Goal: Information Seeking & Learning: Learn about a topic

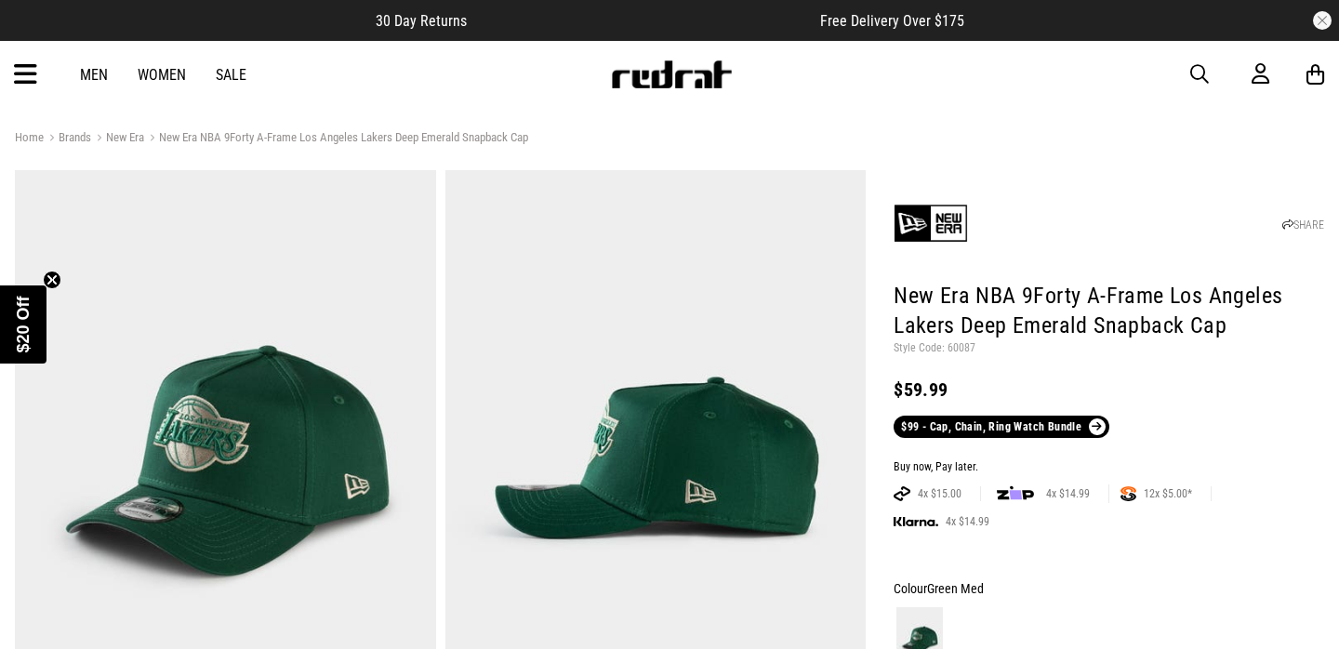
click at [1202, 73] on span "button" at bounding box center [1199, 74] width 19 height 22
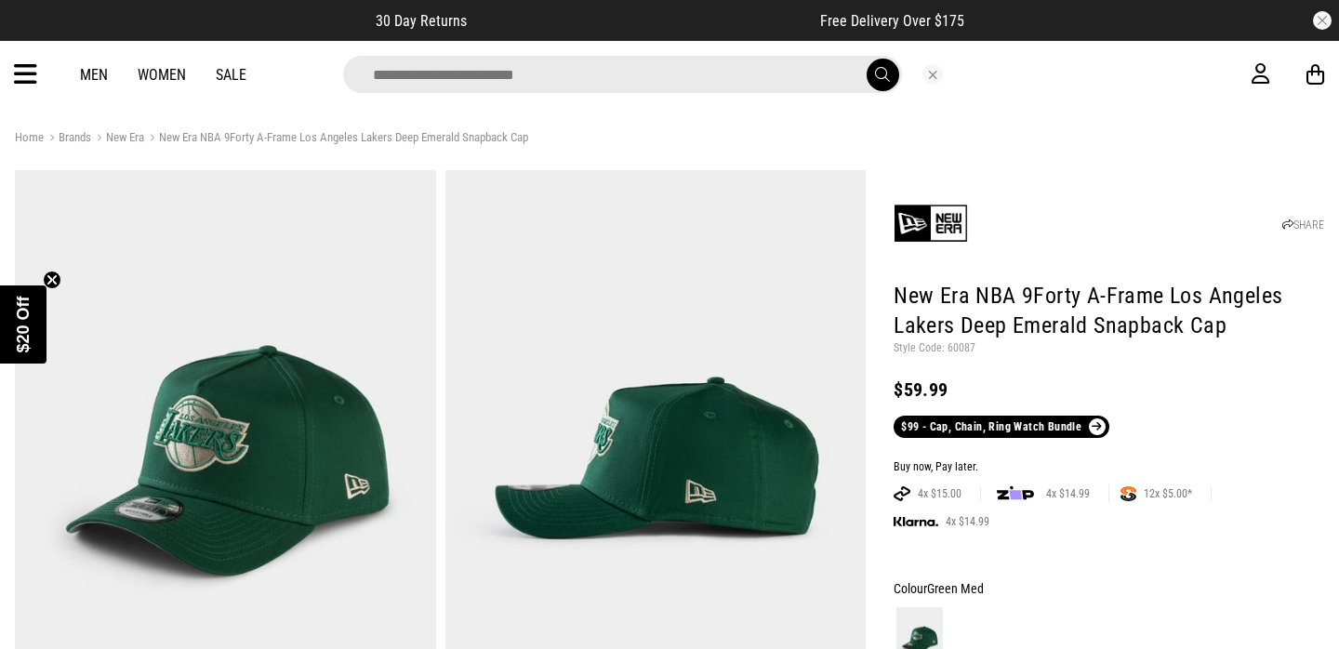
type input "*"
type input "******"
click at [881, 74] on button "submit" at bounding box center [883, 75] width 33 height 33
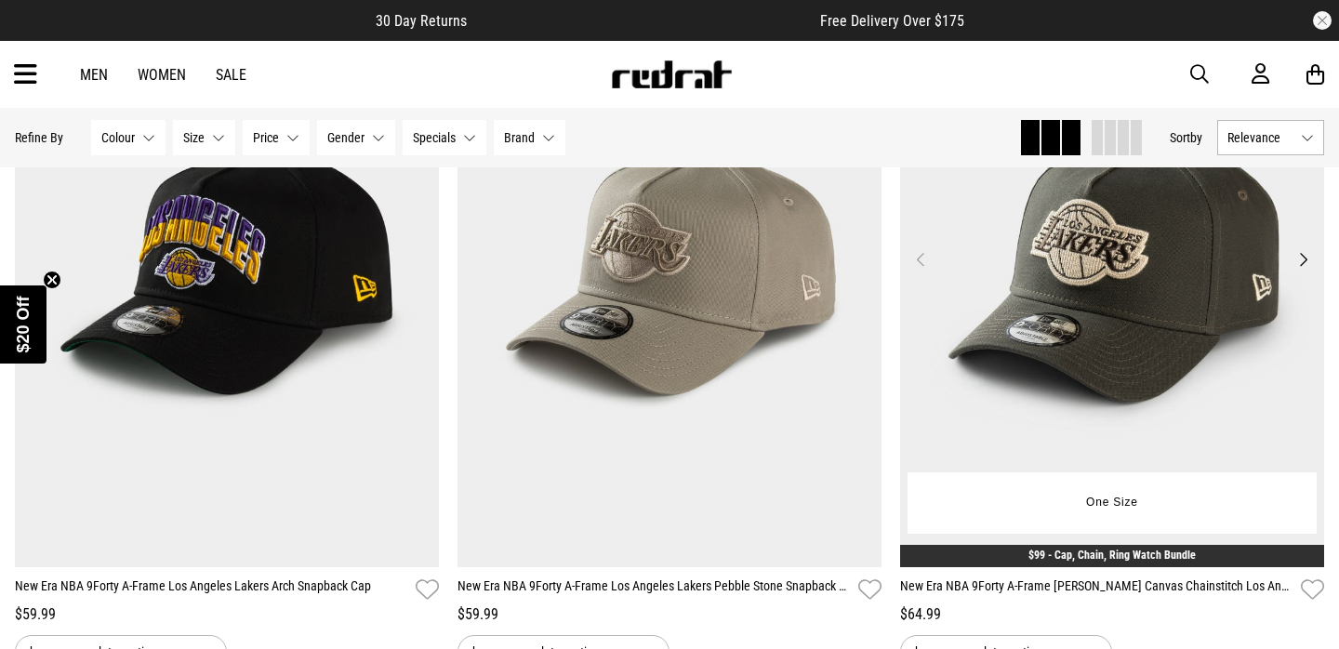
scroll to position [310, 0]
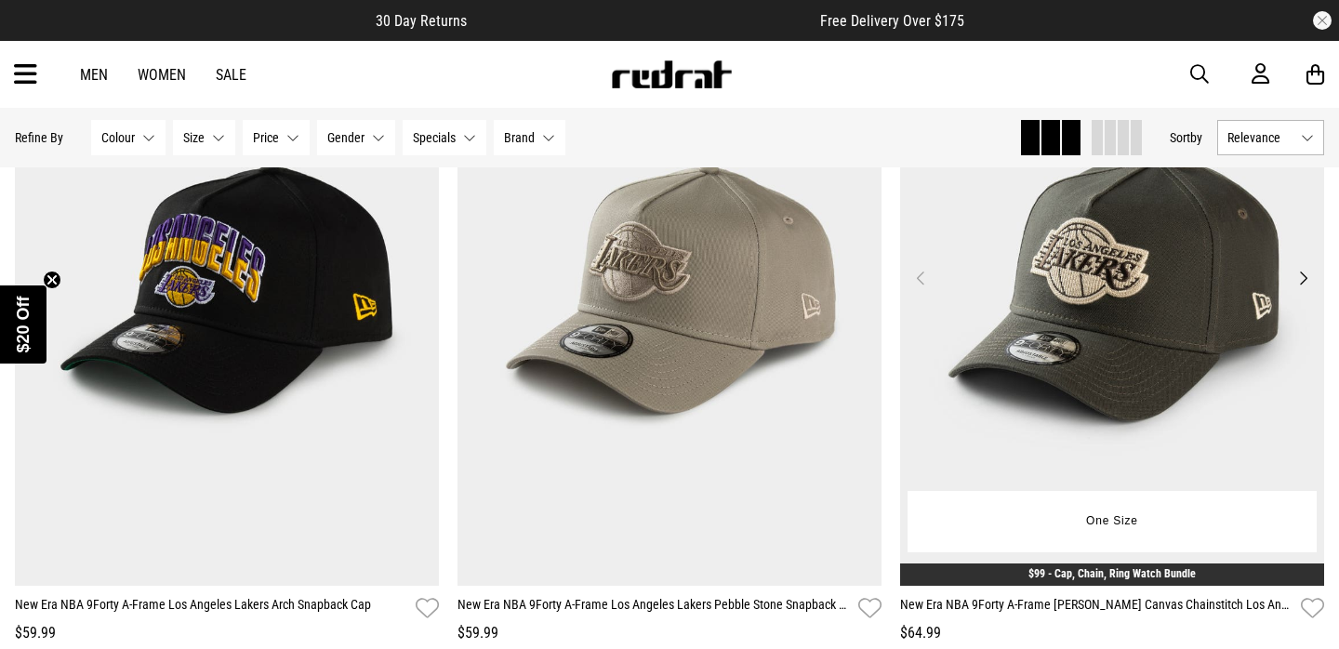
click at [1302, 280] on button "Next" at bounding box center [1303, 278] width 23 height 22
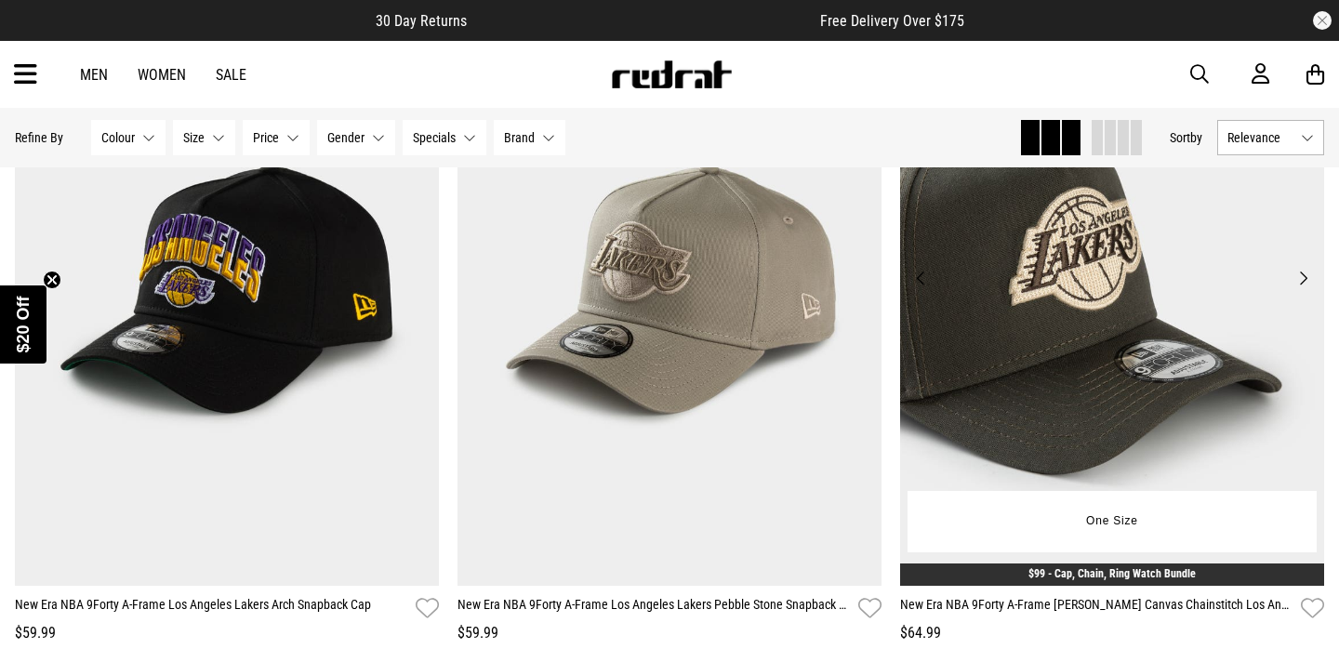
click at [1303, 280] on button "Next" at bounding box center [1303, 278] width 23 height 22
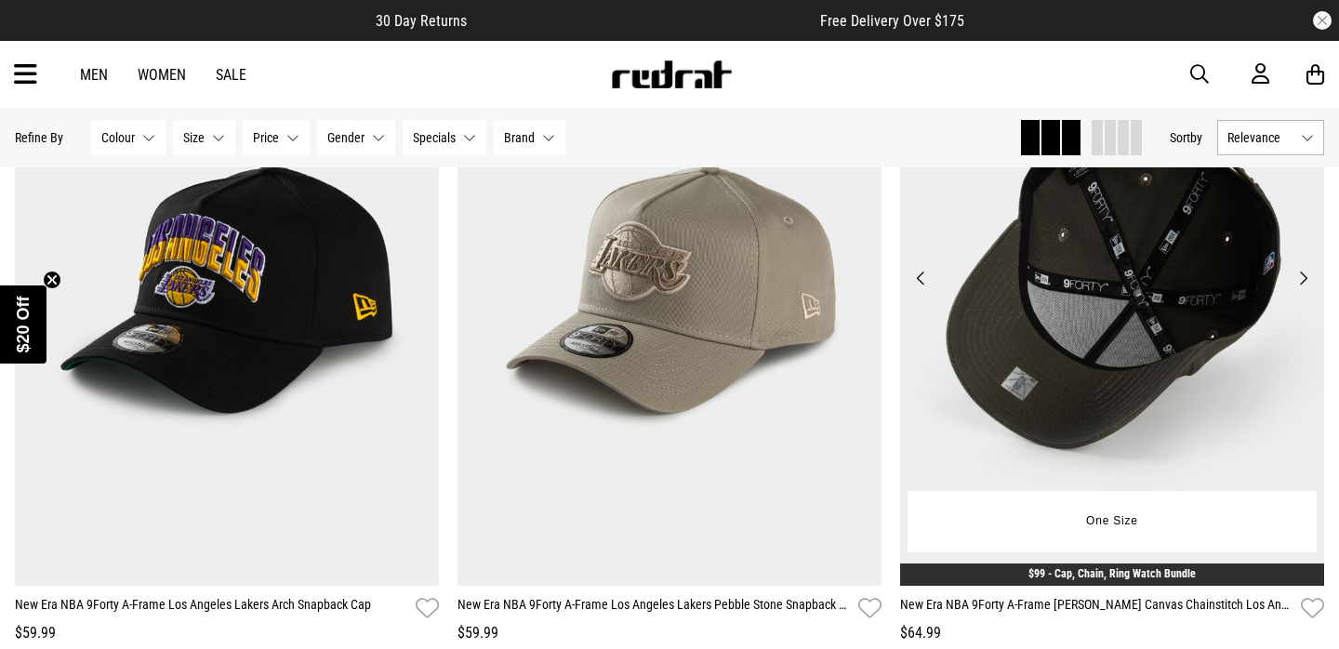
click at [1303, 280] on button "Next" at bounding box center [1303, 278] width 23 height 22
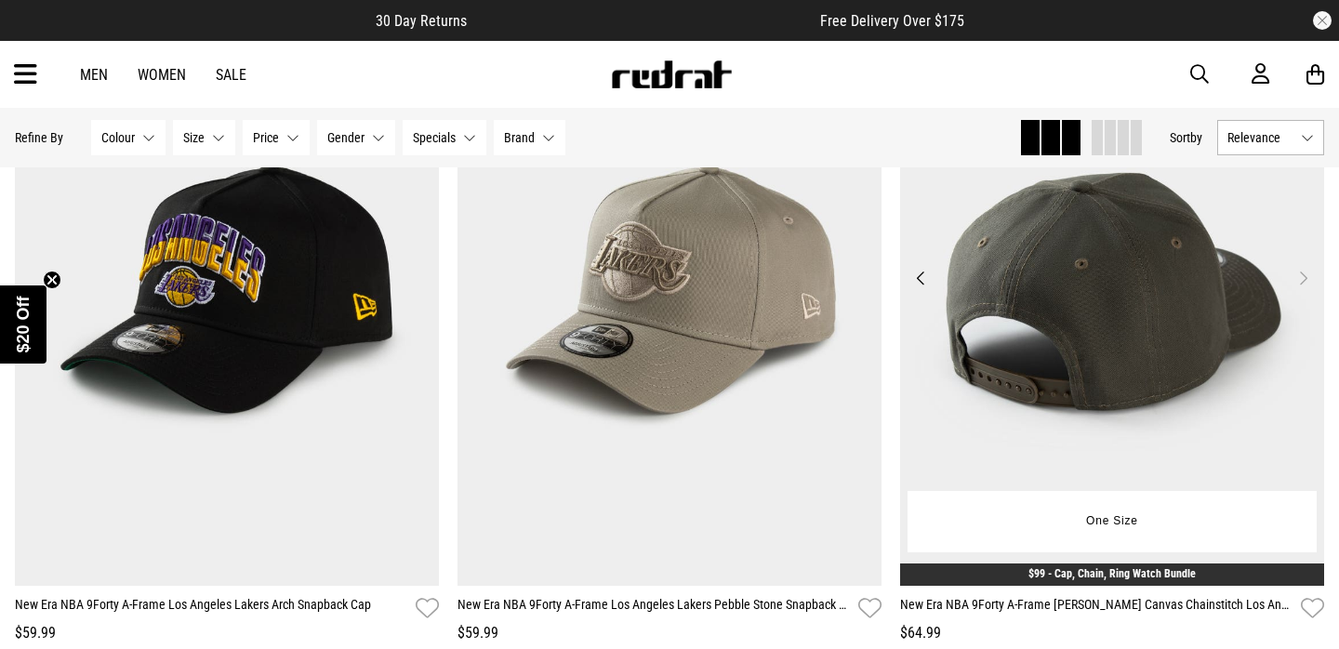
click at [1303, 280] on button "Next" at bounding box center [1303, 278] width 23 height 22
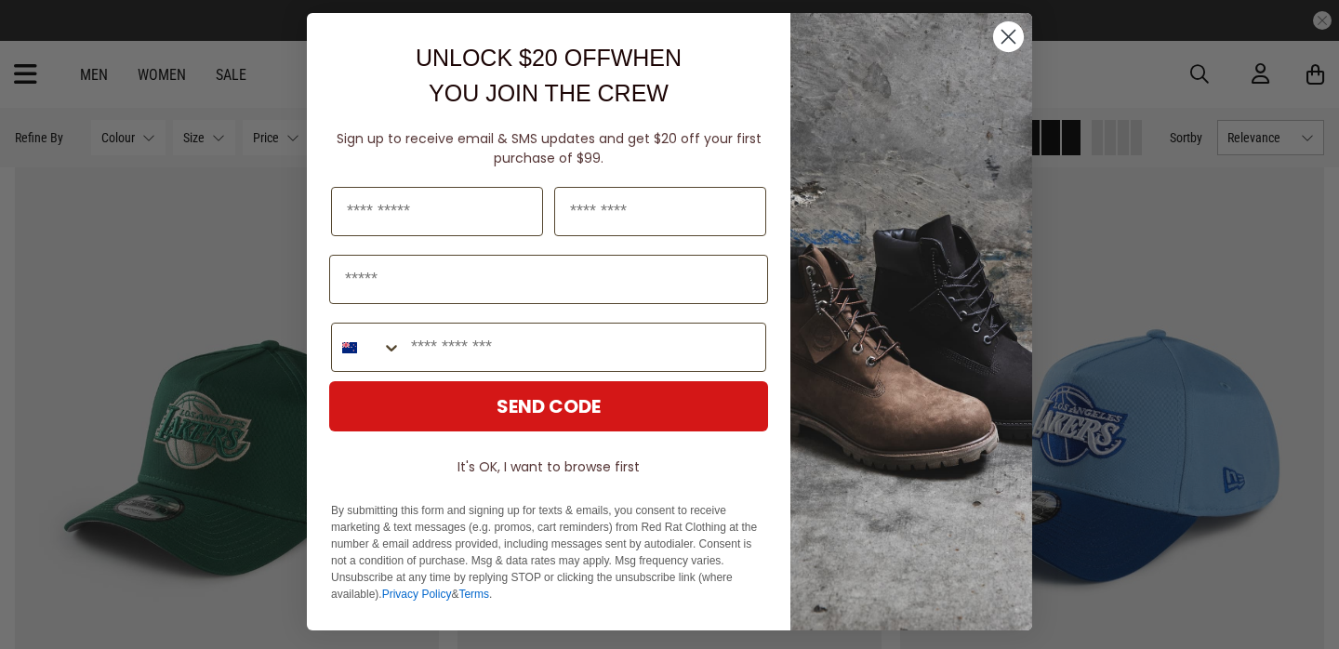
scroll to position [5, 0]
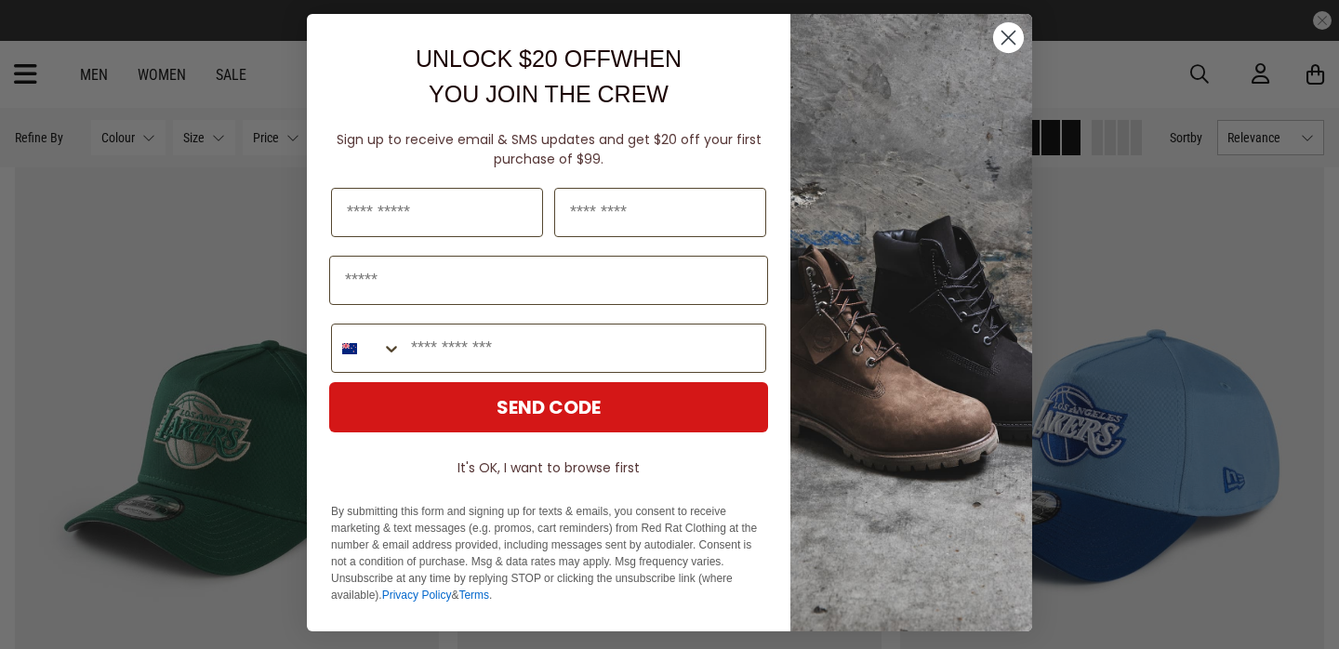
click at [1002, 32] on icon "Close dialog" at bounding box center [1008, 38] width 13 height 13
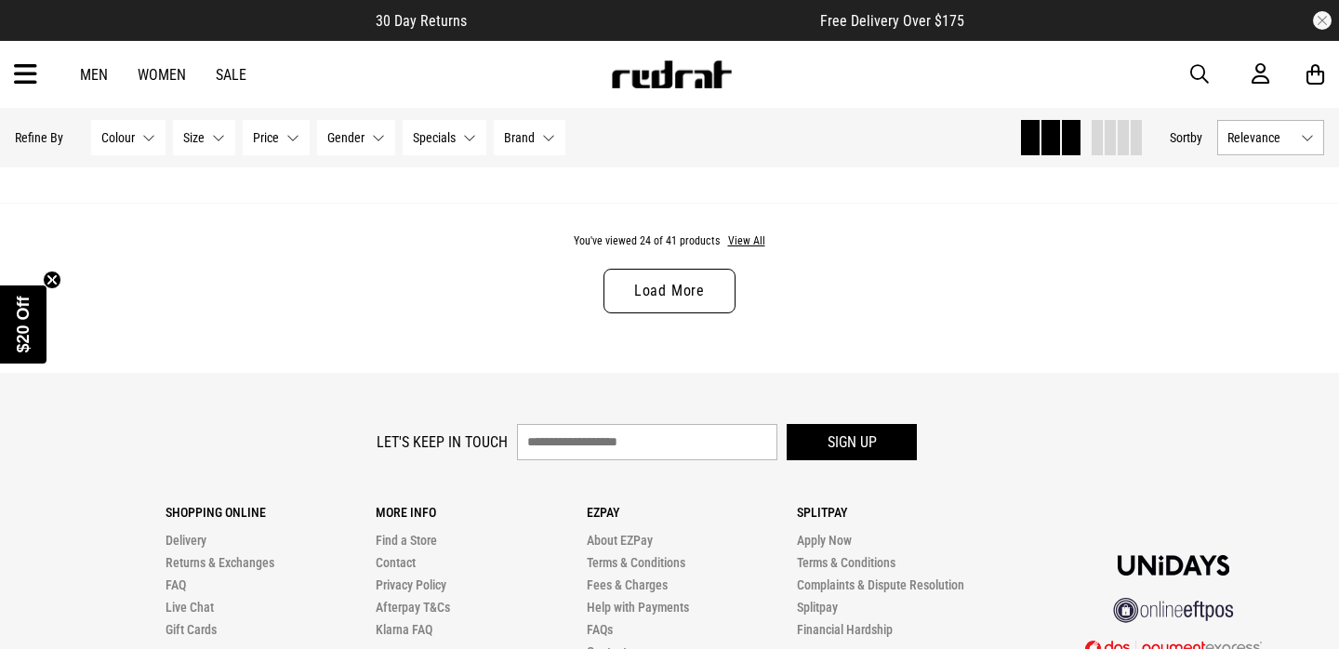
scroll to position [5994, 0]
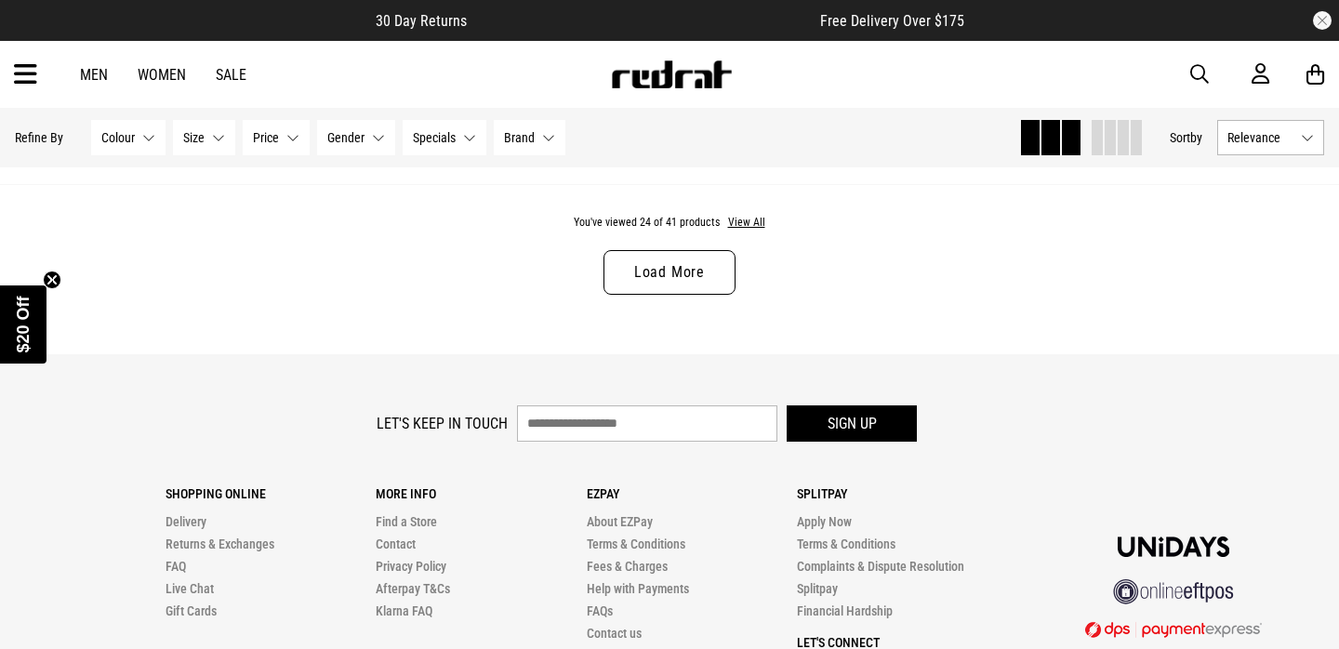
click at [703, 267] on link "Load More" at bounding box center [669, 272] width 132 height 45
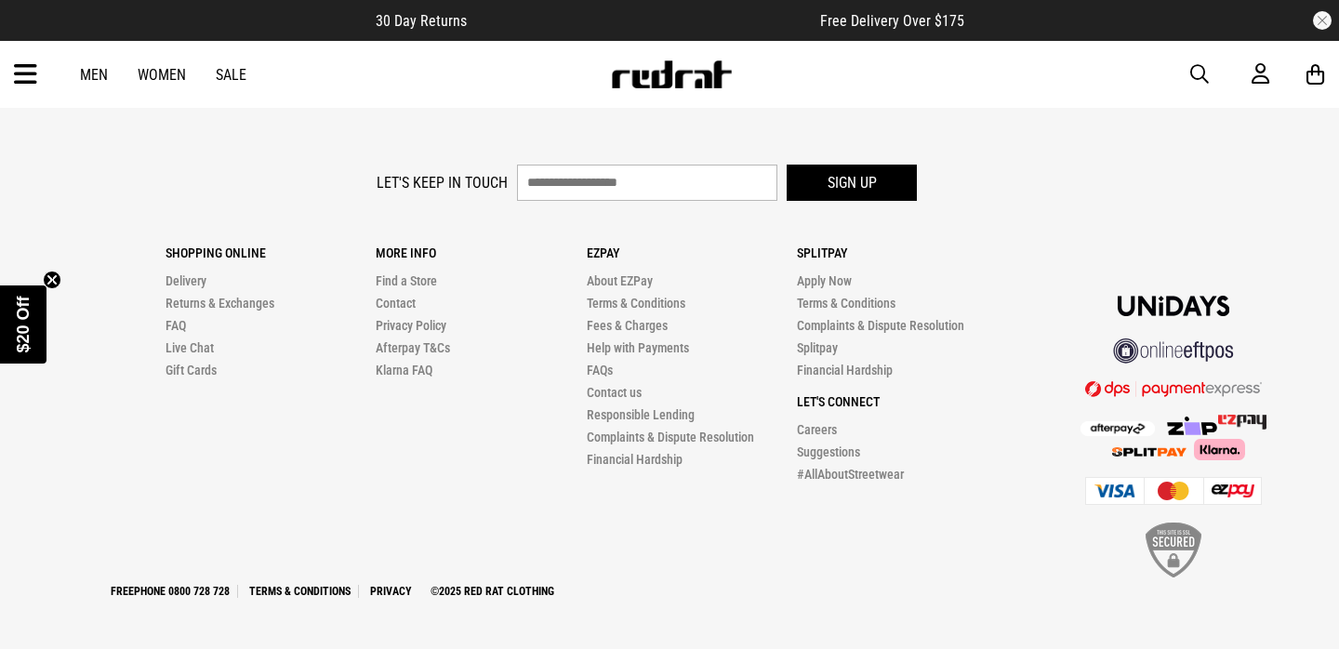
scroll to position [10583, 0]
click at [190, 282] on link "Delivery" at bounding box center [186, 281] width 41 height 15
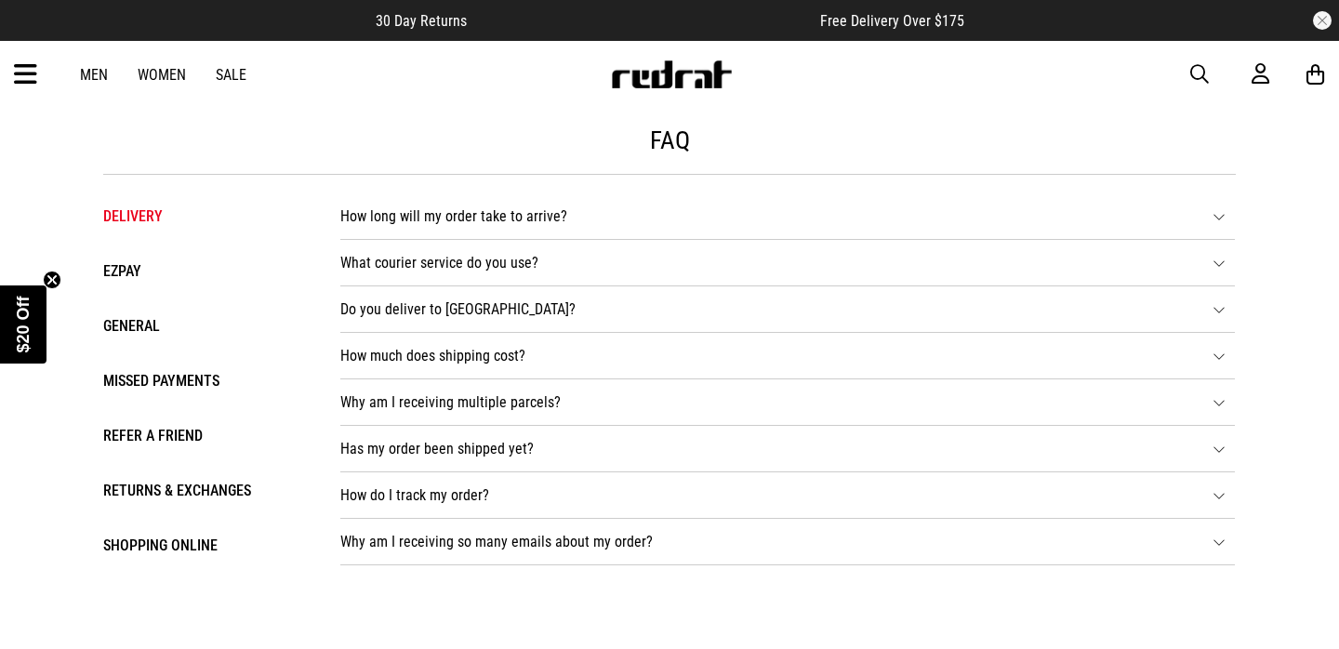
click at [592, 359] on li "How much does shipping cost? NZ - STANDARD SHIPPING - $7 Shipping within [GEOGR…" at bounding box center [787, 356] width 895 height 46
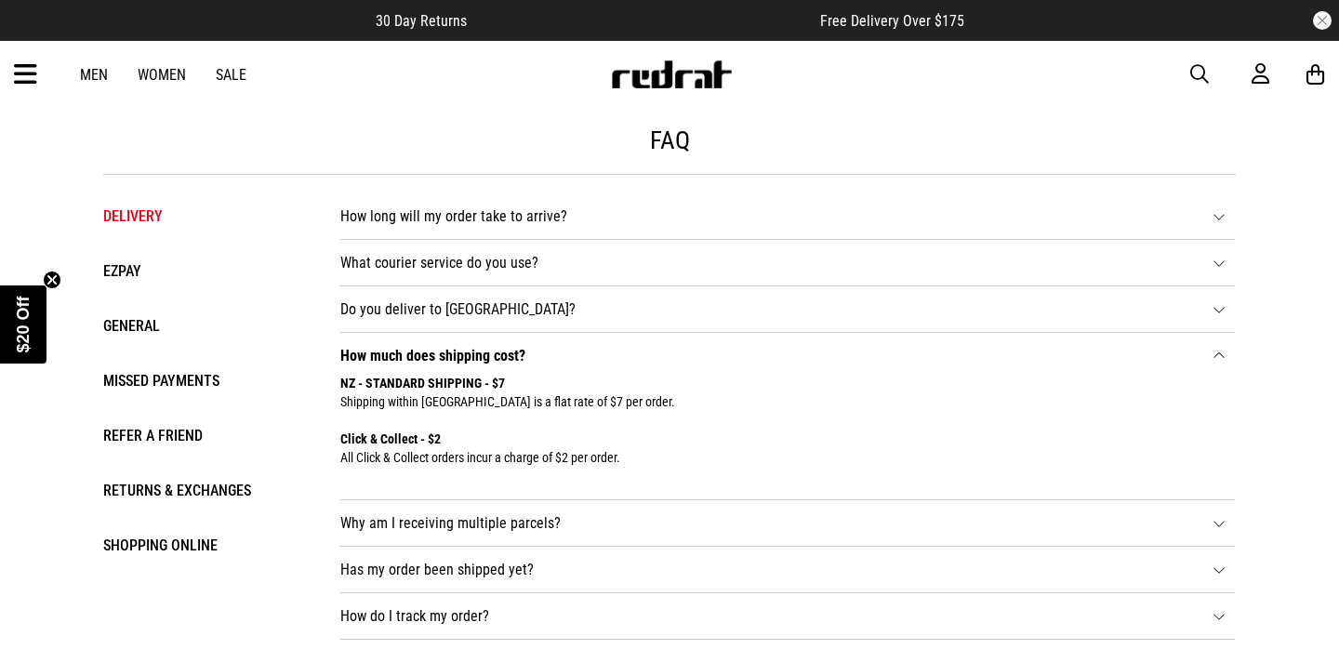
click at [594, 309] on li "Do you deliver to [GEOGRAPHIC_DATA]? If you are sending your order to [GEOGRAPH…" at bounding box center [787, 309] width 895 height 46
